Goal: Task Accomplishment & Management: Manage account settings

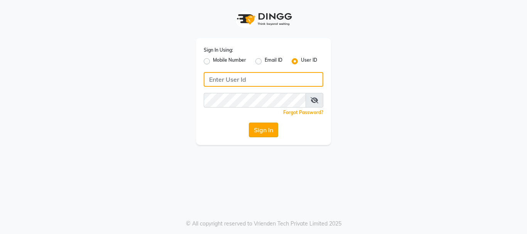
type input "snobsalon"
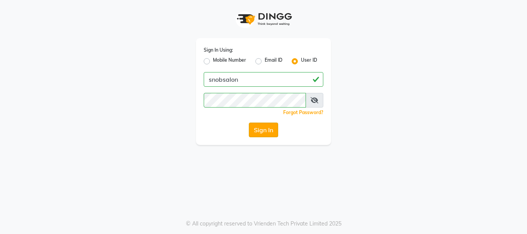
click at [269, 126] on button "Sign In" at bounding box center [263, 130] width 29 height 15
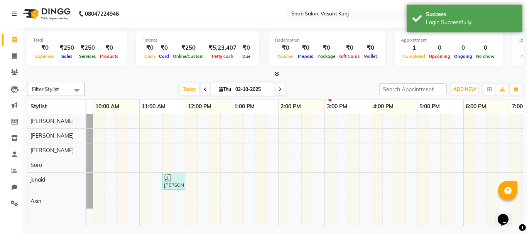
scroll to position [0, 40]
click at [235, 183] on div "[PERSON_NAME], TK01, 11:30 AM-12:00 PM, [PERSON_NAME] [DEMOGRAPHIC_DATA]" at bounding box center [347, 170] width 602 height 112
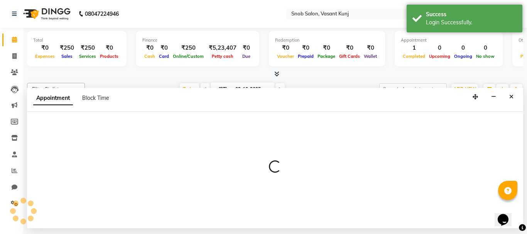
select select "82633"
select select "tentative"
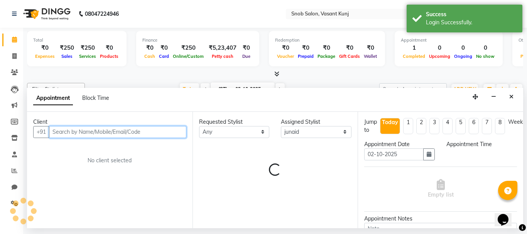
select select "780"
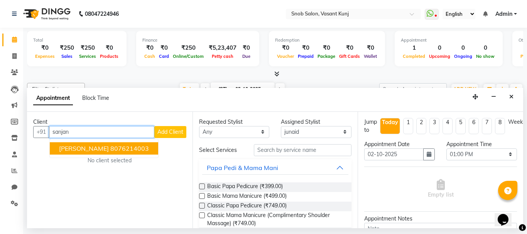
click at [140, 148] on button "[PERSON_NAME] 8076214003" at bounding box center [104, 148] width 108 height 12
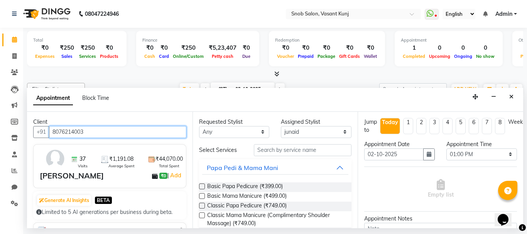
type input "8076214003"
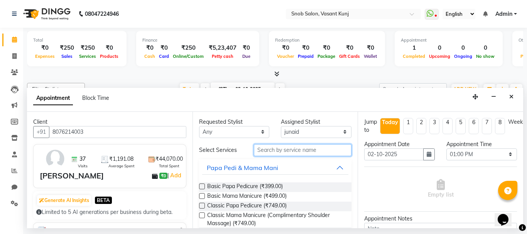
click at [293, 152] on input "text" at bounding box center [303, 150] width 98 height 12
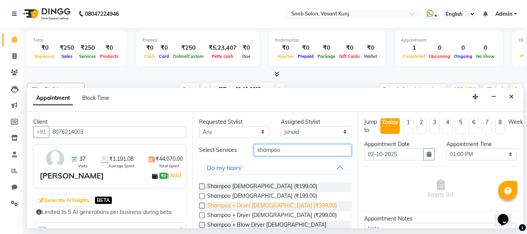
type input "shampoo"
click at [261, 204] on span "Shampoo + Dryer [DEMOGRAPHIC_DATA] (₹399.00)" at bounding box center [272, 207] width 130 height 10
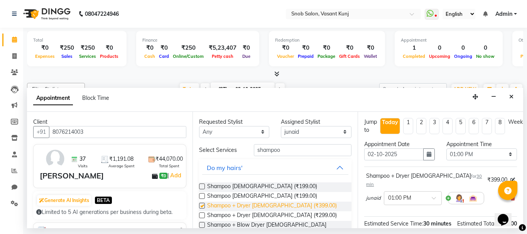
checkbox input "false"
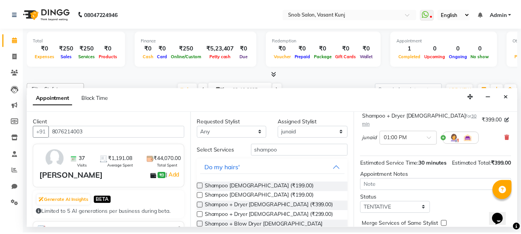
scroll to position [100, 0]
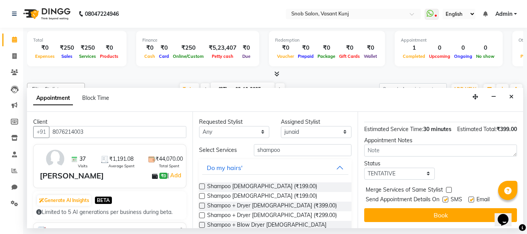
click at [424, 208] on button "Book" at bounding box center [440, 215] width 153 height 14
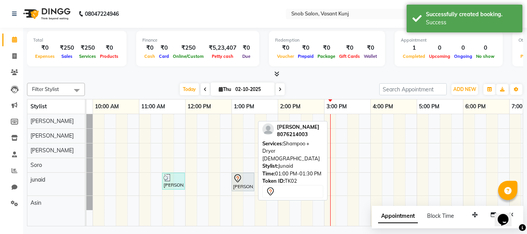
click at [241, 179] on icon at bounding box center [237, 178] width 9 height 9
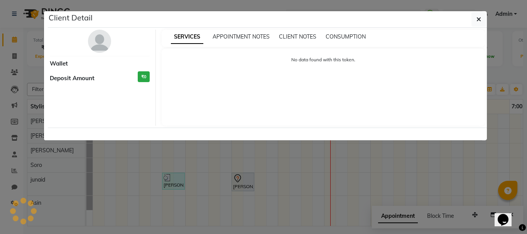
select select "7"
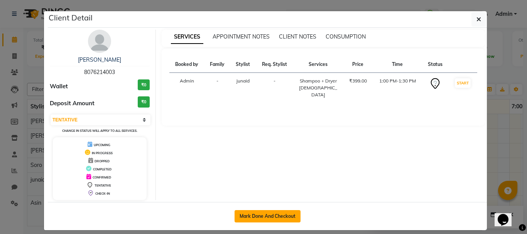
click at [285, 215] on button "Mark Done And Checkout" at bounding box center [268, 216] width 66 height 12
select select "service"
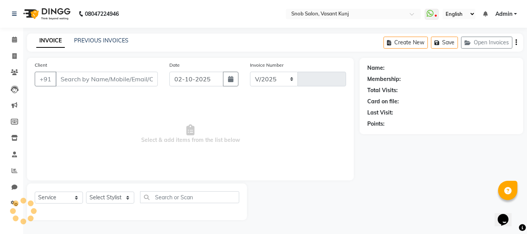
select select "7175"
type input "0823"
type input "8076214003"
select select "82633"
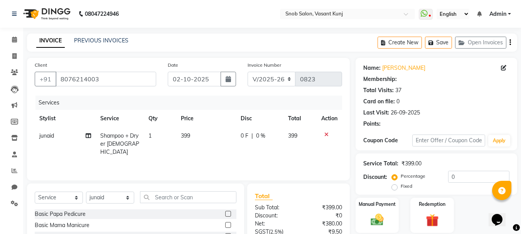
select select "1: Object"
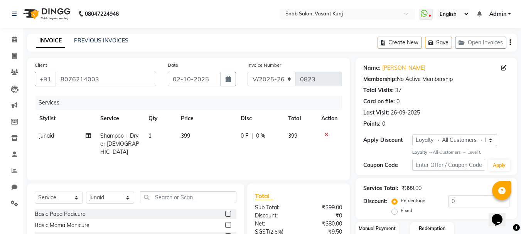
click at [193, 135] on td "399" at bounding box center [206, 144] width 60 height 34
select select "82633"
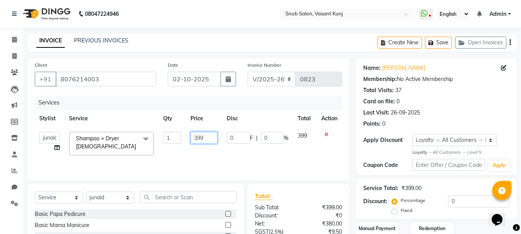
click at [204, 137] on input "399" at bounding box center [204, 138] width 27 height 12
click at [203, 137] on input "399" at bounding box center [204, 138] width 27 height 12
type input "3"
type input "650"
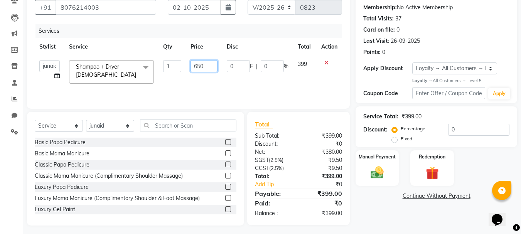
scroll to position [75, 0]
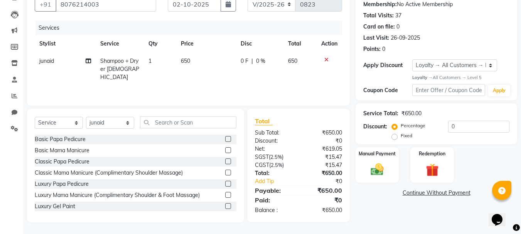
click at [273, 59] on div "0 F | 0 %" at bounding box center [260, 61] width 38 height 8
select select "82633"
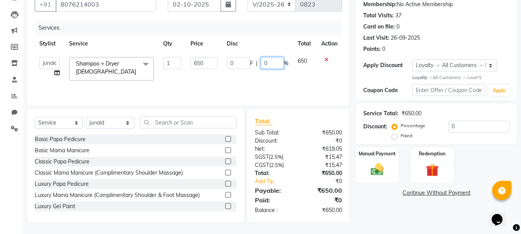
click at [274, 60] on input "0" at bounding box center [272, 63] width 23 height 12
type input "30"
click at [308, 83] on div "Services Stylist Service Qty Price Disc Total Action Asin junaid Kajal [PERSON_…" at bounding box center [188, 59] width 307 height 77
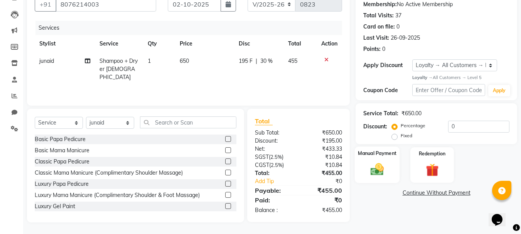
click at [386, 167] on img at bounding box center [377, 169] width 22 height 15
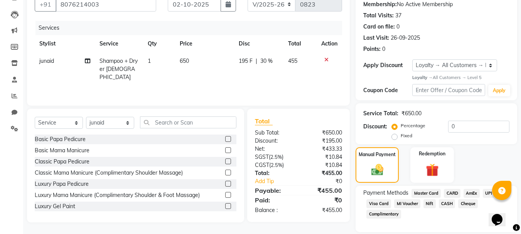
click at [410, 203] on span "MI Voucher" at bounding box center [407, 203] width 26 height 9
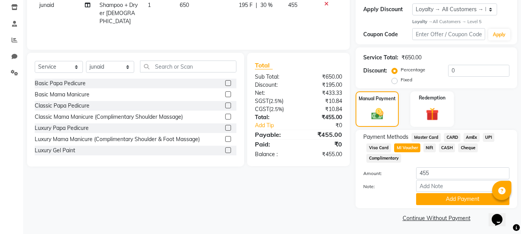
scroll to position [132, 0]
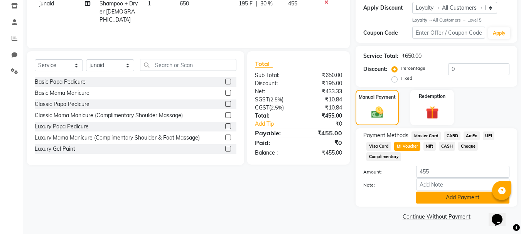
click at [443, 196] on button "Add Payment" at bounding box center [462, 198] width 93 height 12
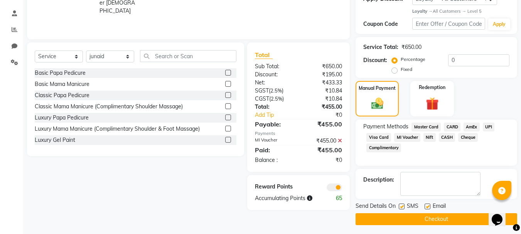
scroll to position [144, 0]
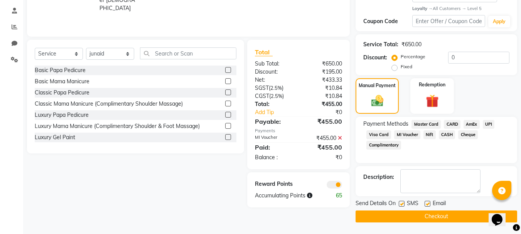
click at [432, 216] on button "Checkout" at bounding box center [437, 217] width 162 height 12
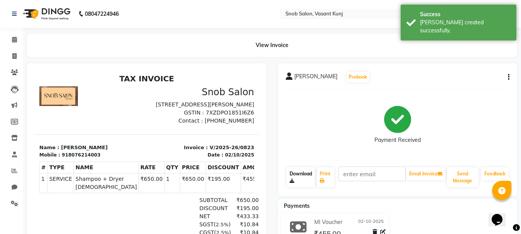
click at [301, 180] on link "Download" at bounding box center [301, 177] width 29 height 20
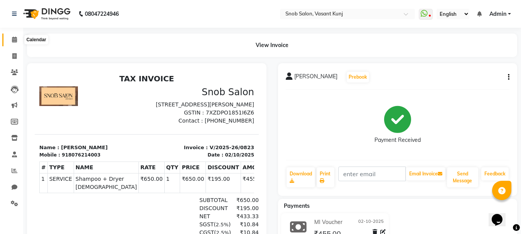
click at [17, 39] on icon at bounding box center [14, 40] width 5 height 6
